Goal: Task Accomplishment & Management: Use online tool/utility

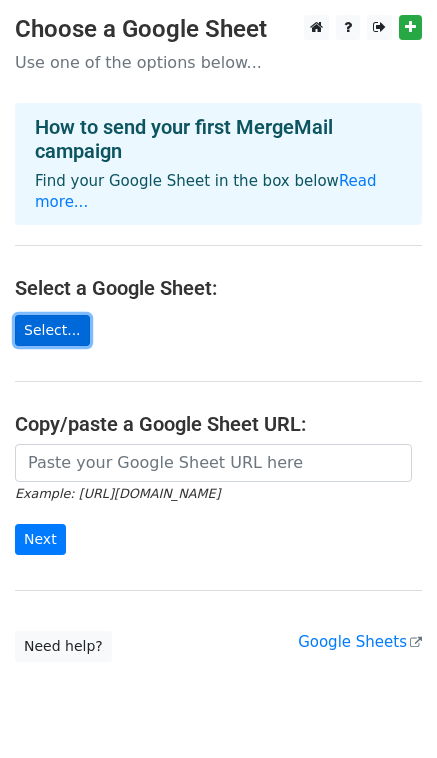
click at [56, 315] on link "Select..." at bounding box center [52, 330] width 75 height 31
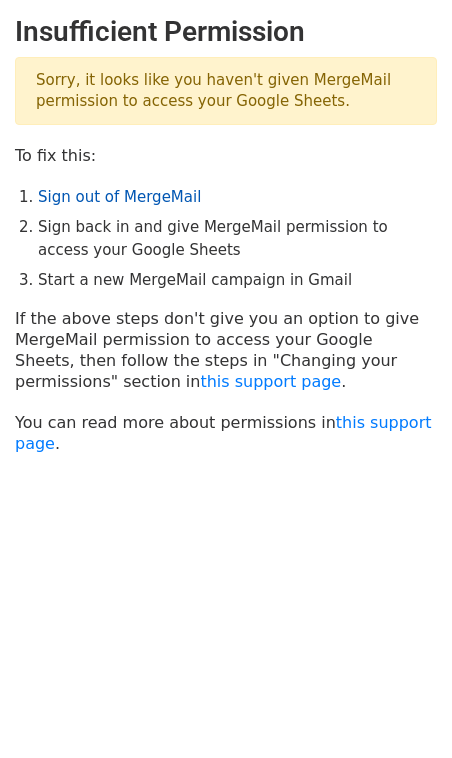
click at [112, 197] on link "Sign out of MergeMail" at bounding box center [119, 197] width 163 height 18
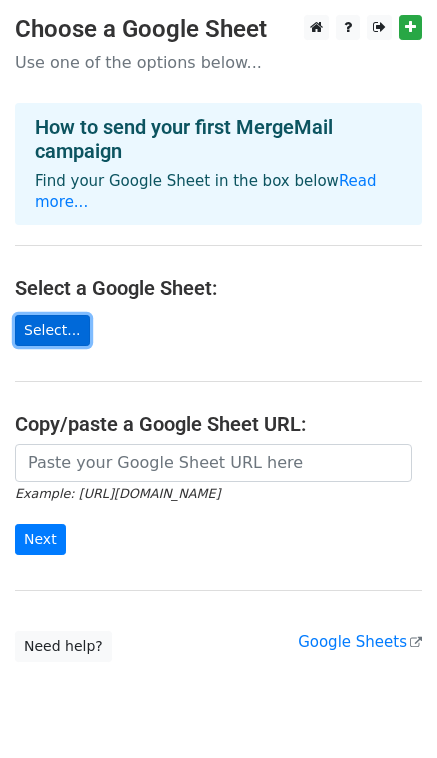
click at [53, 315] on link "Select..." at bounding box center [52, 330] width 75 height 31
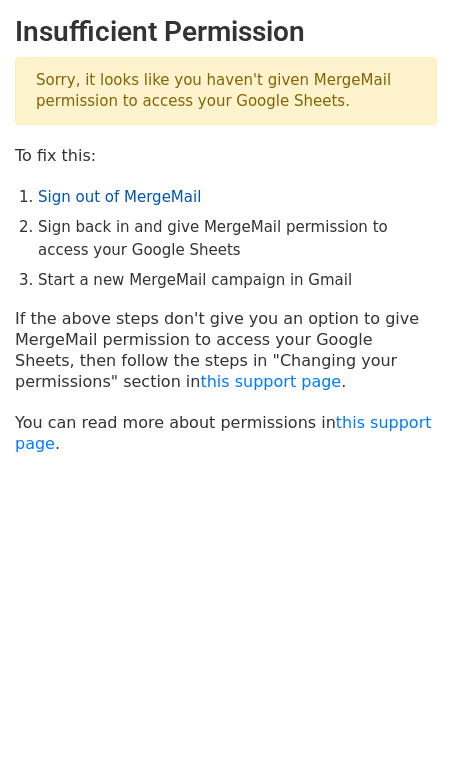
click at [115, 198] on link "Sign out of MergeMail" at bounding box center [119, 197] width 163 height 18
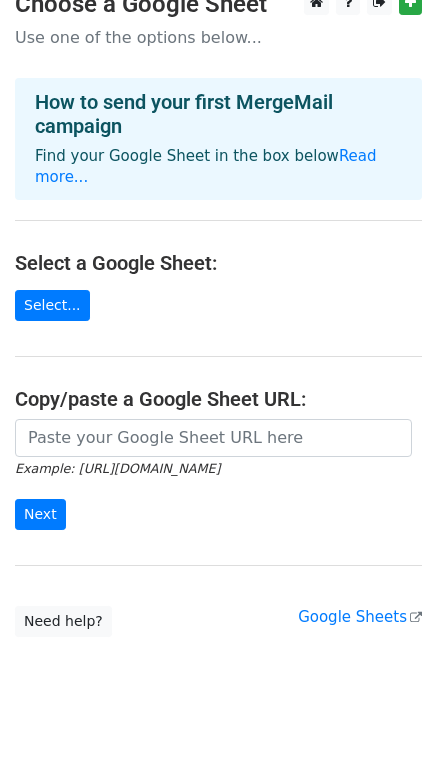
scroll to position [11, 0]
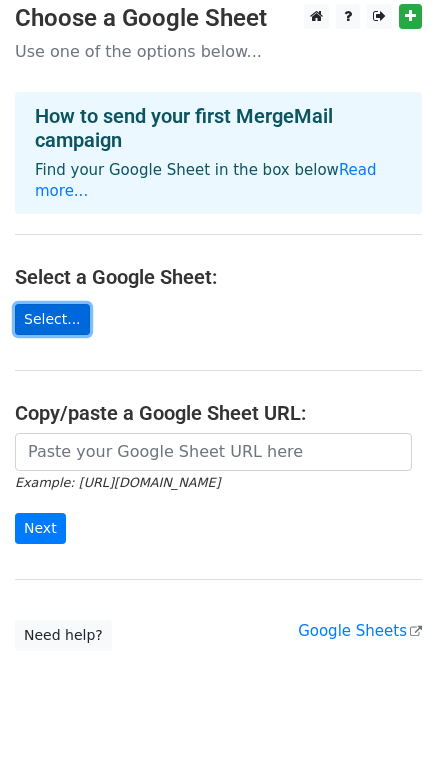
click at [67, 304] on link "Select..." at bounding box center [52, 319] width 75 height 31
